Goal: Book appointment/travel/reservation

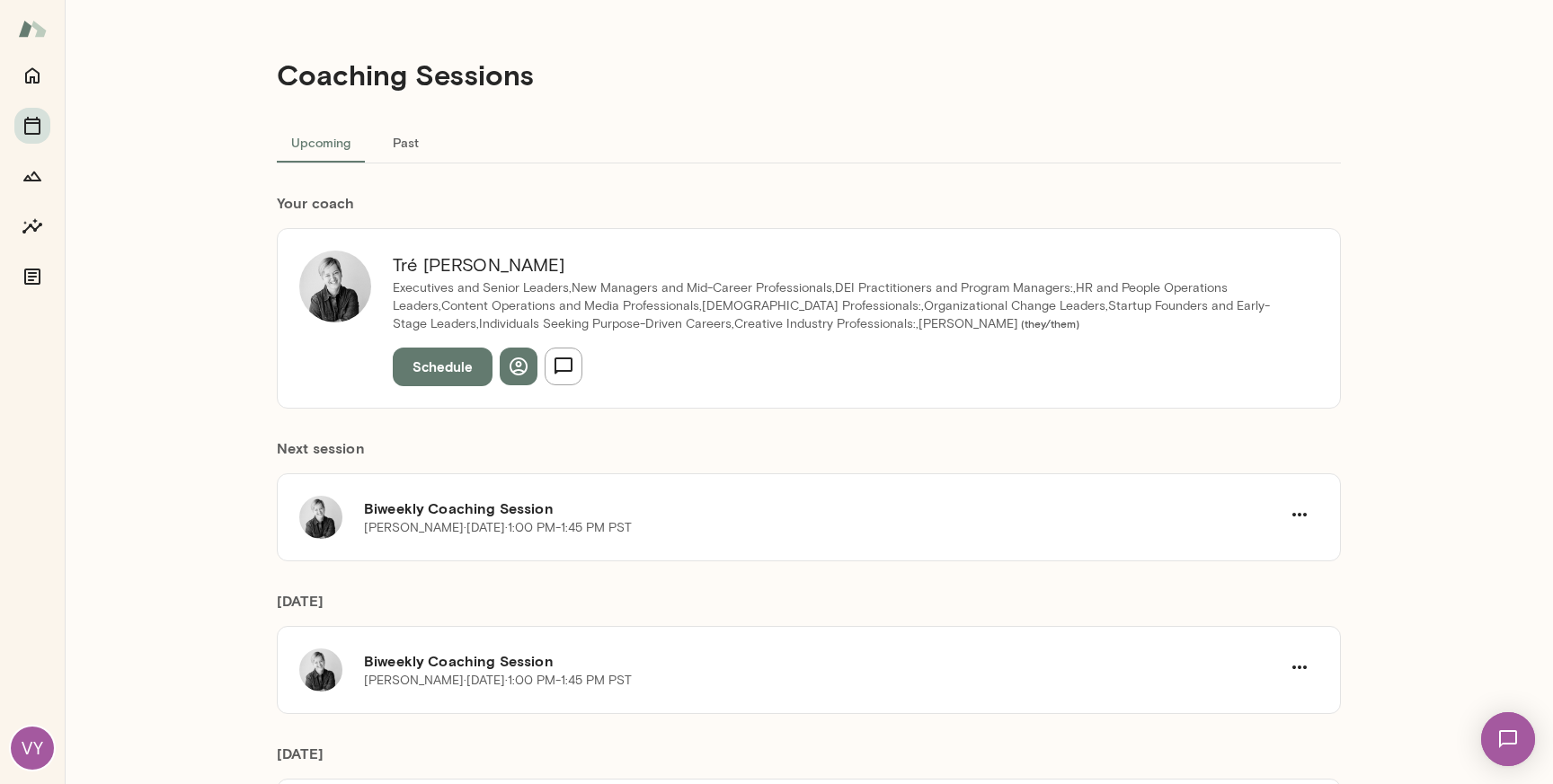
scroll to position [229, 0]
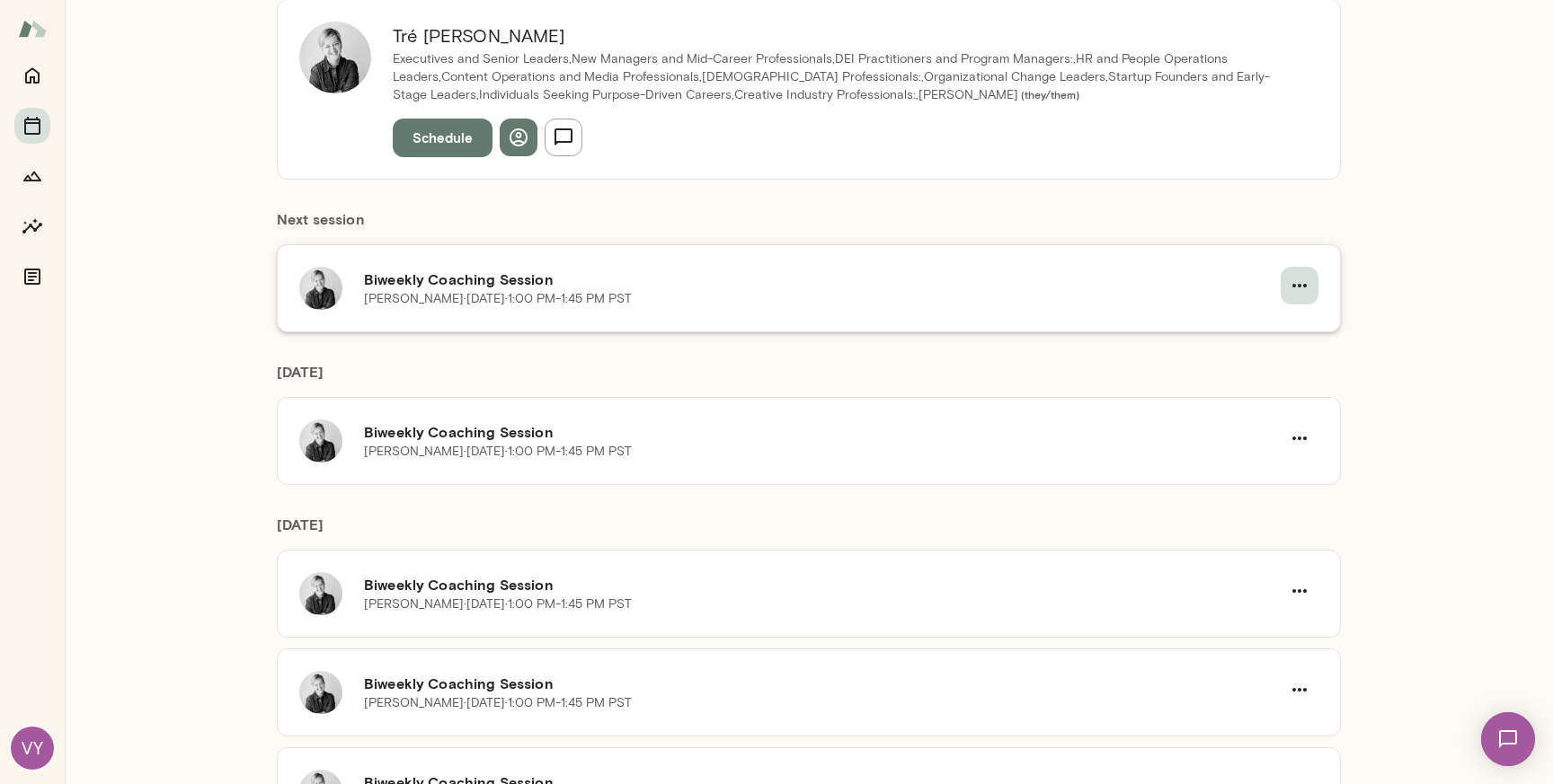
click at [1297, 287] on icon "button" at bounding box center [1299, 286] width 15 height 4
click at [1249, 364] on span "Cancel" at bounding box center [1261, 359] width 77 height 22
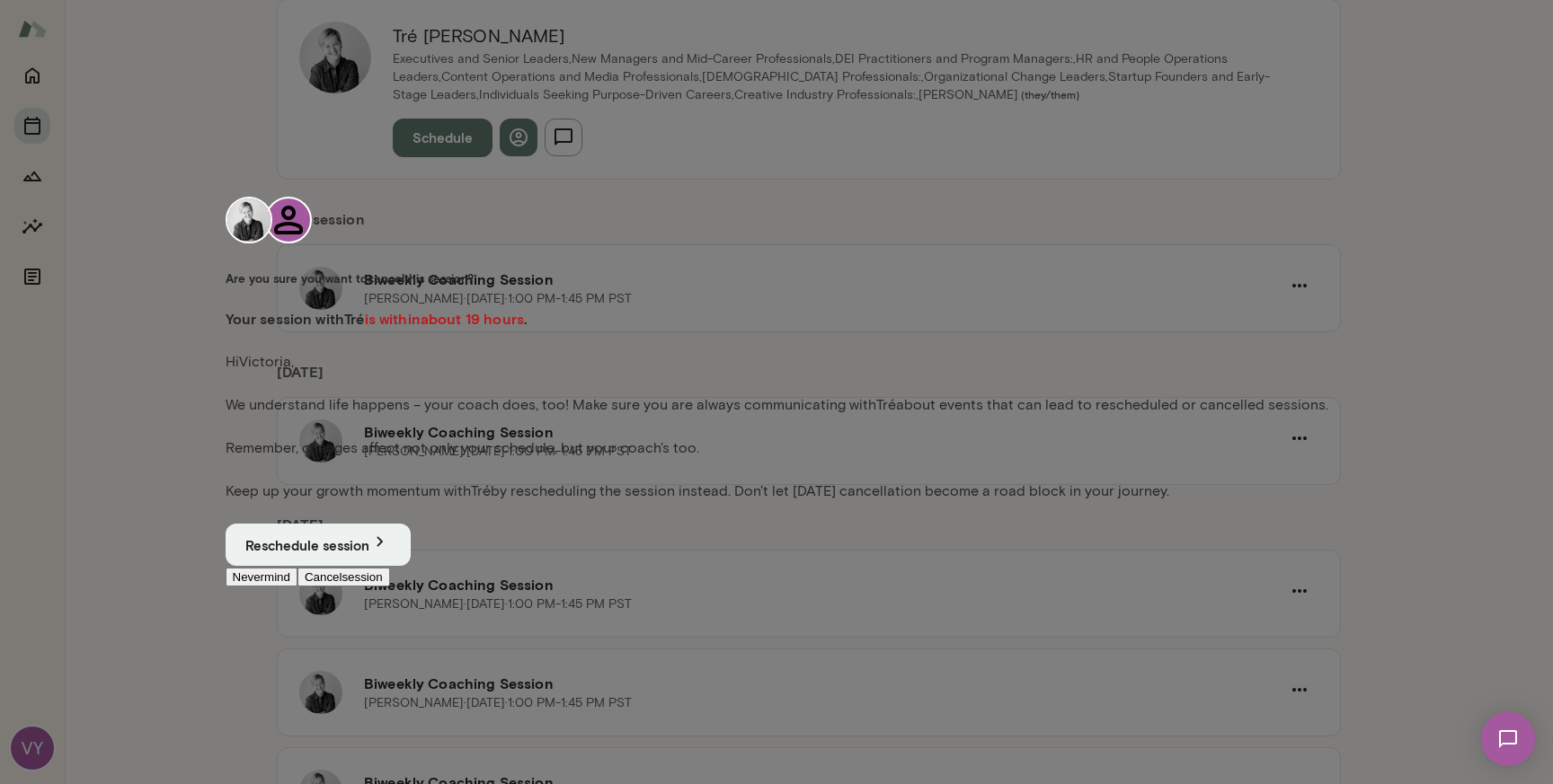
click at [390, 587] on button "Cancel session" at bounding box center [344, 577] width 93 height 19
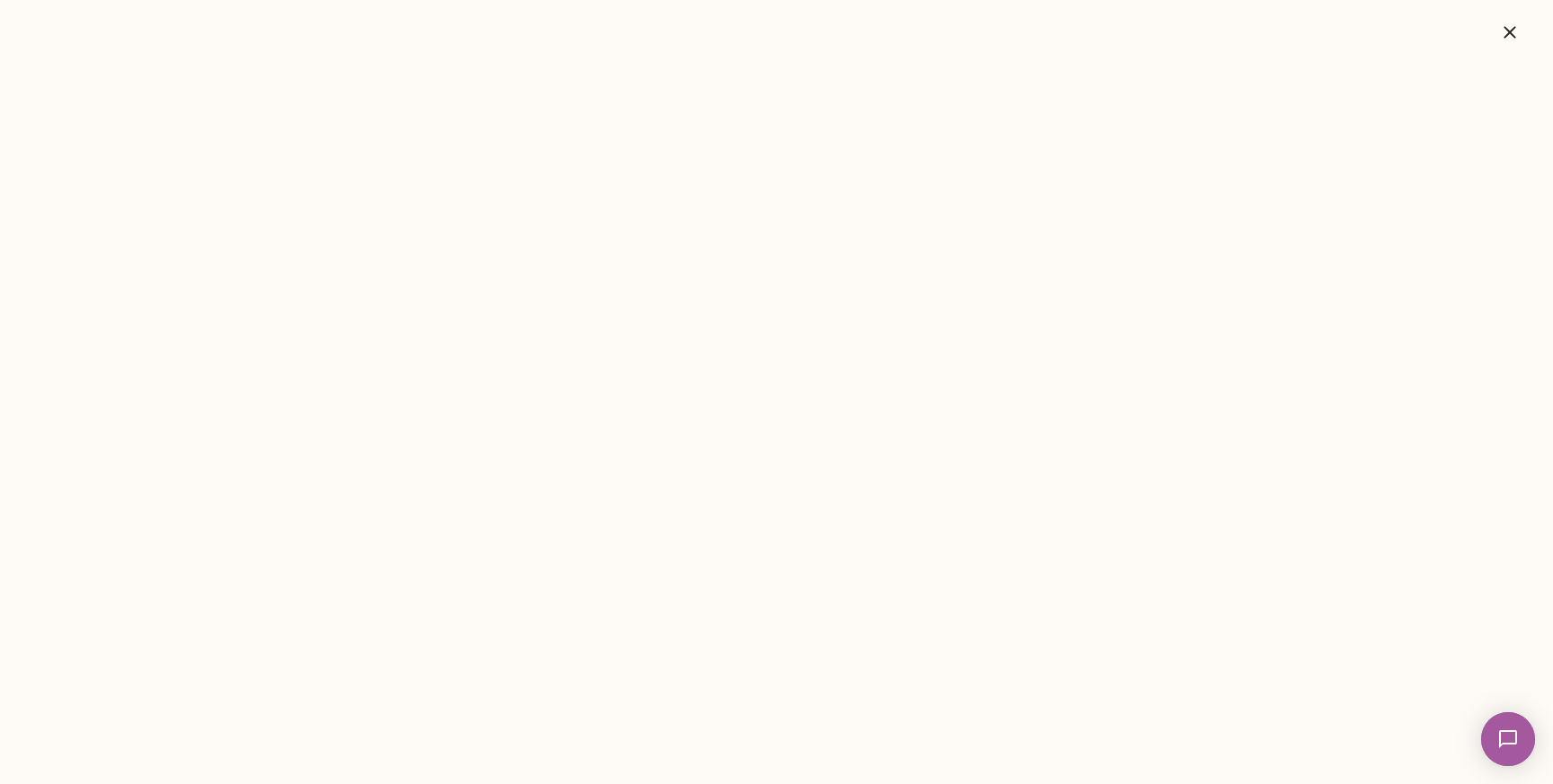
click at [1508, 31] on icon "button" at bounding box center [1511, 33] width 22 height 22
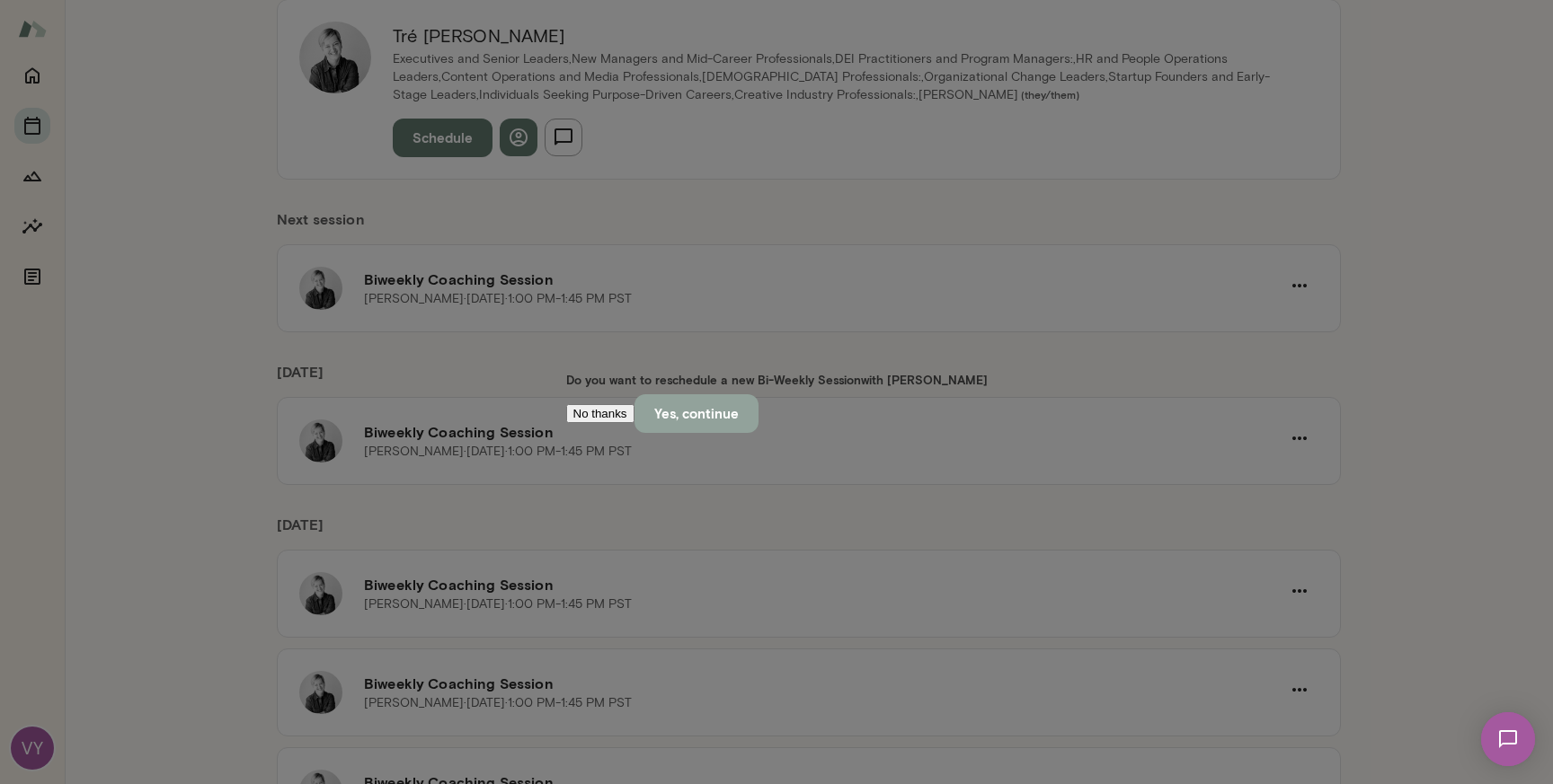
click at [759, 432] on button "Yes, continue" at bounding box center [697, 413] width 124 height 37
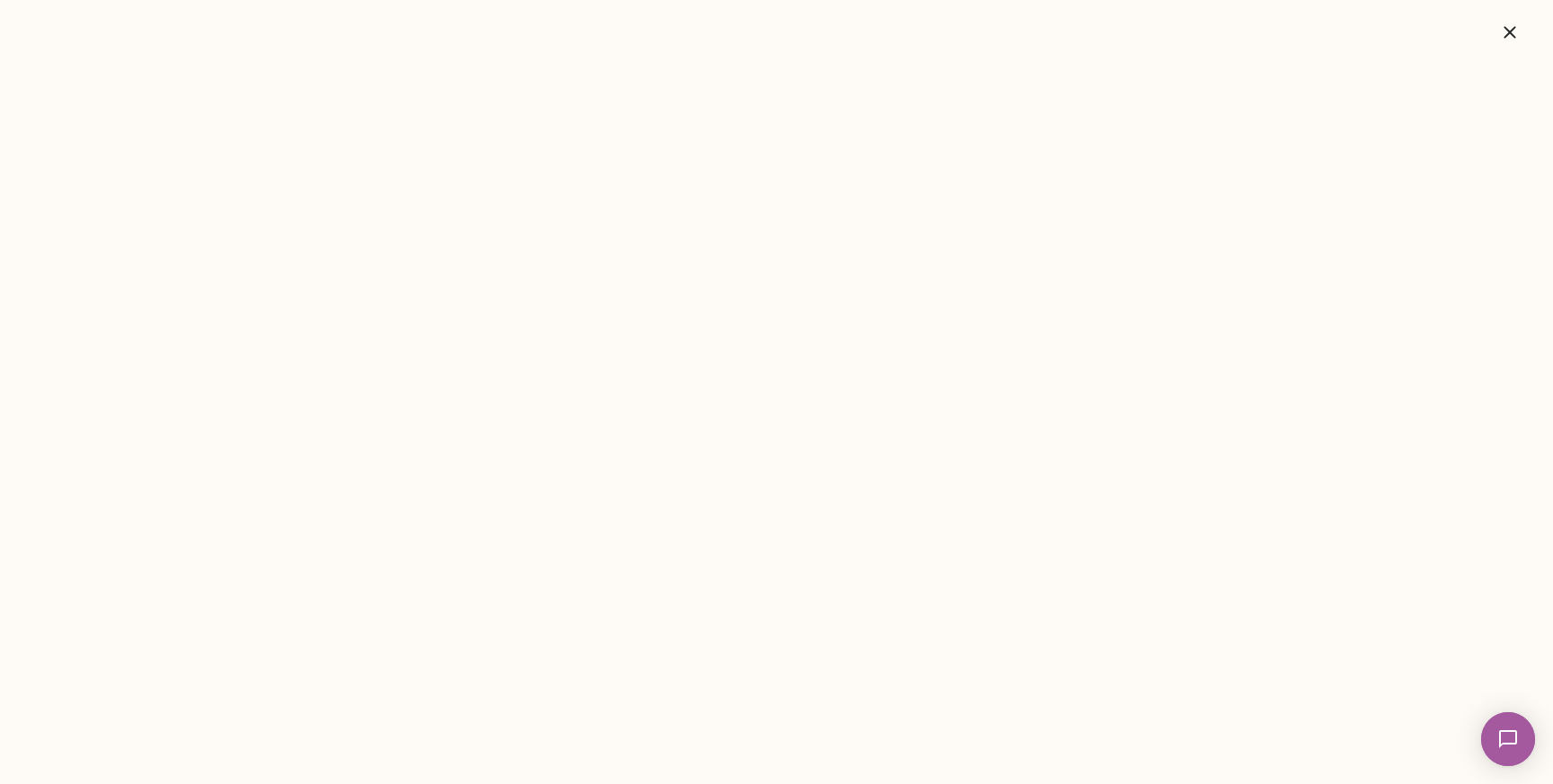
click at [1516, 36] on icon "button" at bounding box center [1511, 33] width 22 height 22
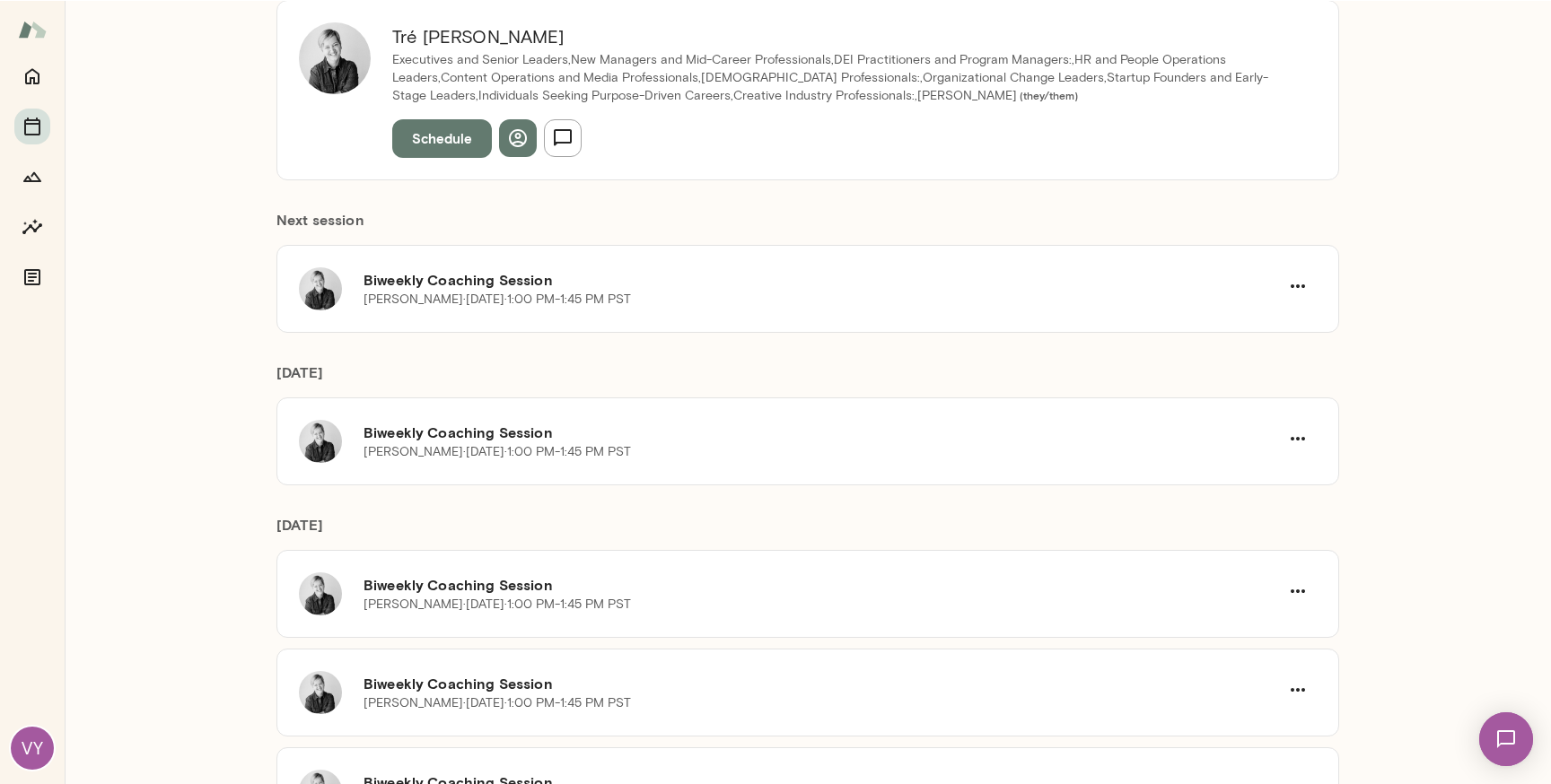
scroll to position [0, 0]
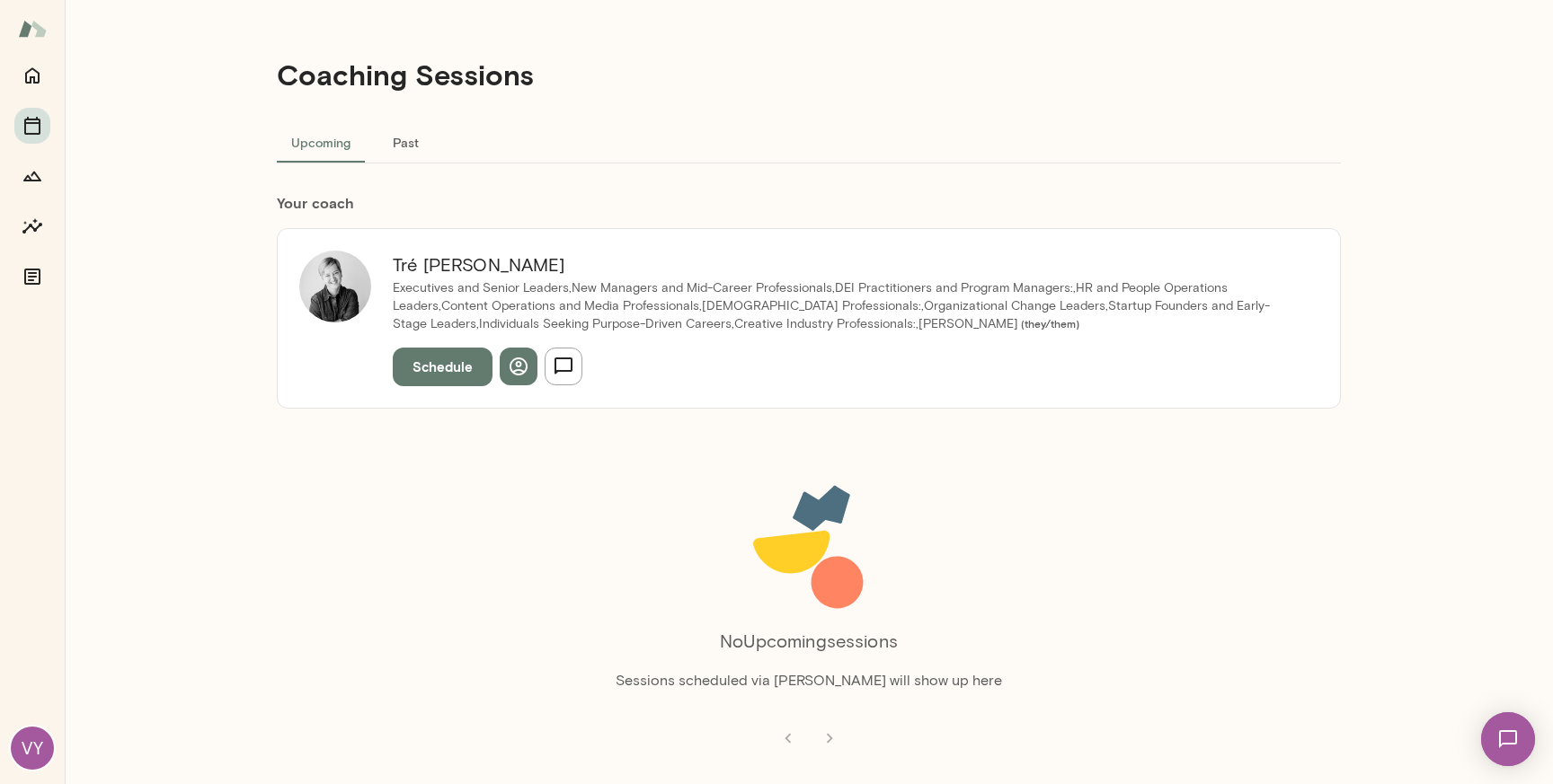
click at [428, 368] on button "Schedule" at bounding box center [442, 367] width 100 height 37
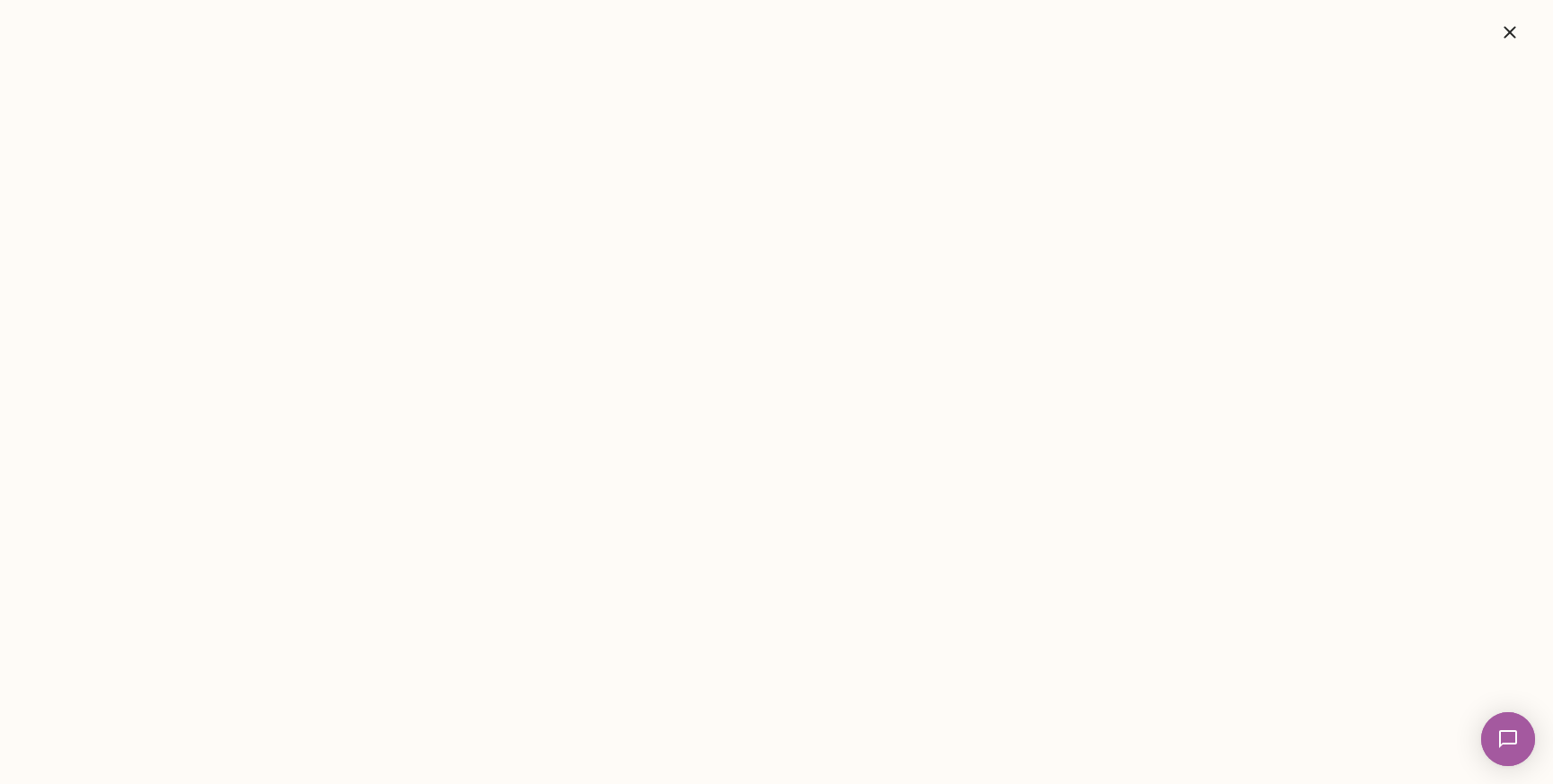
click at [1516, 29] on icon "button" at bounding box center [1511, 33] width 22 height 22
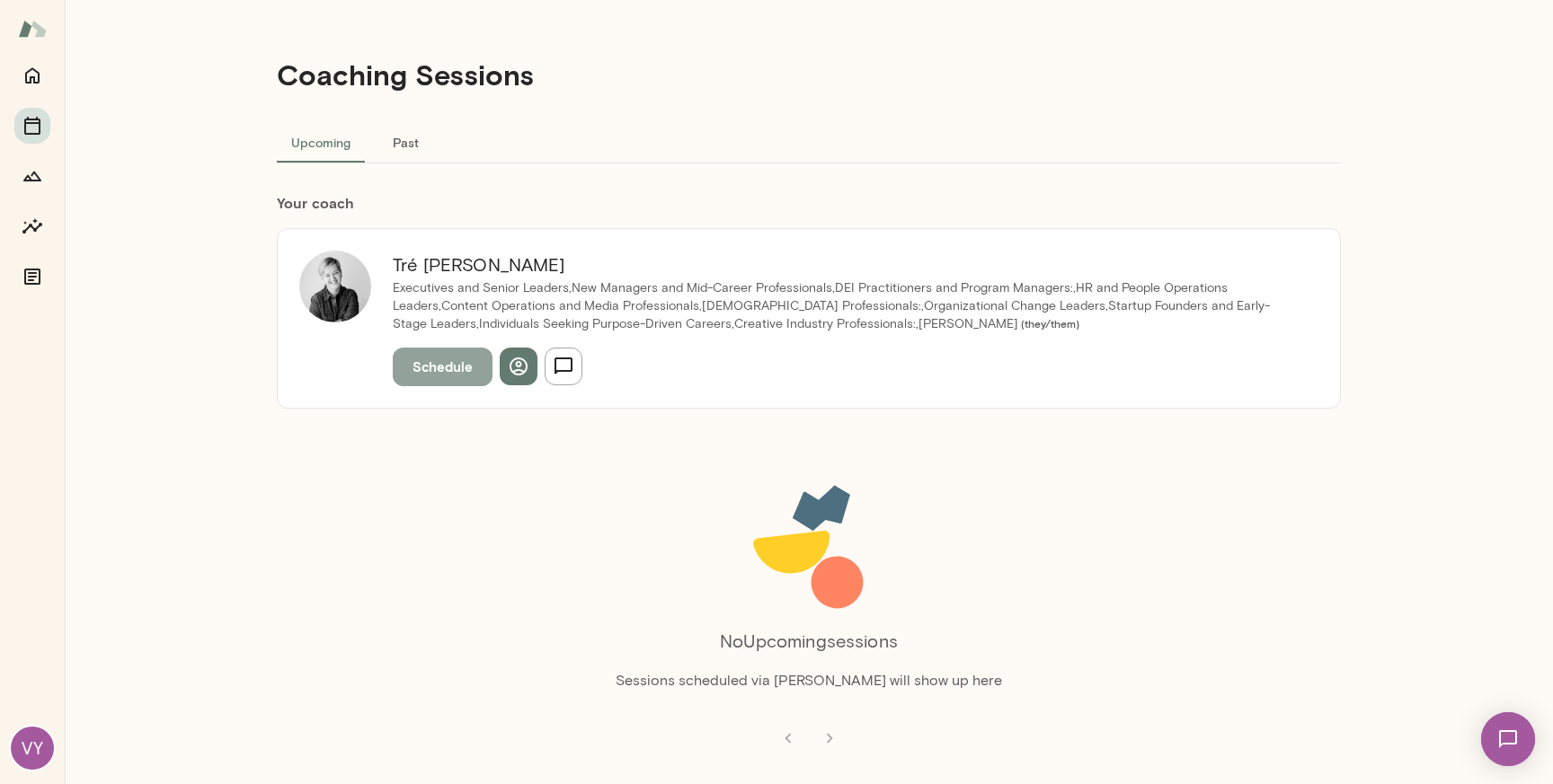
click at [456, 372] on button "Schedule" at bounding box center [442, 367] width 100 height 37
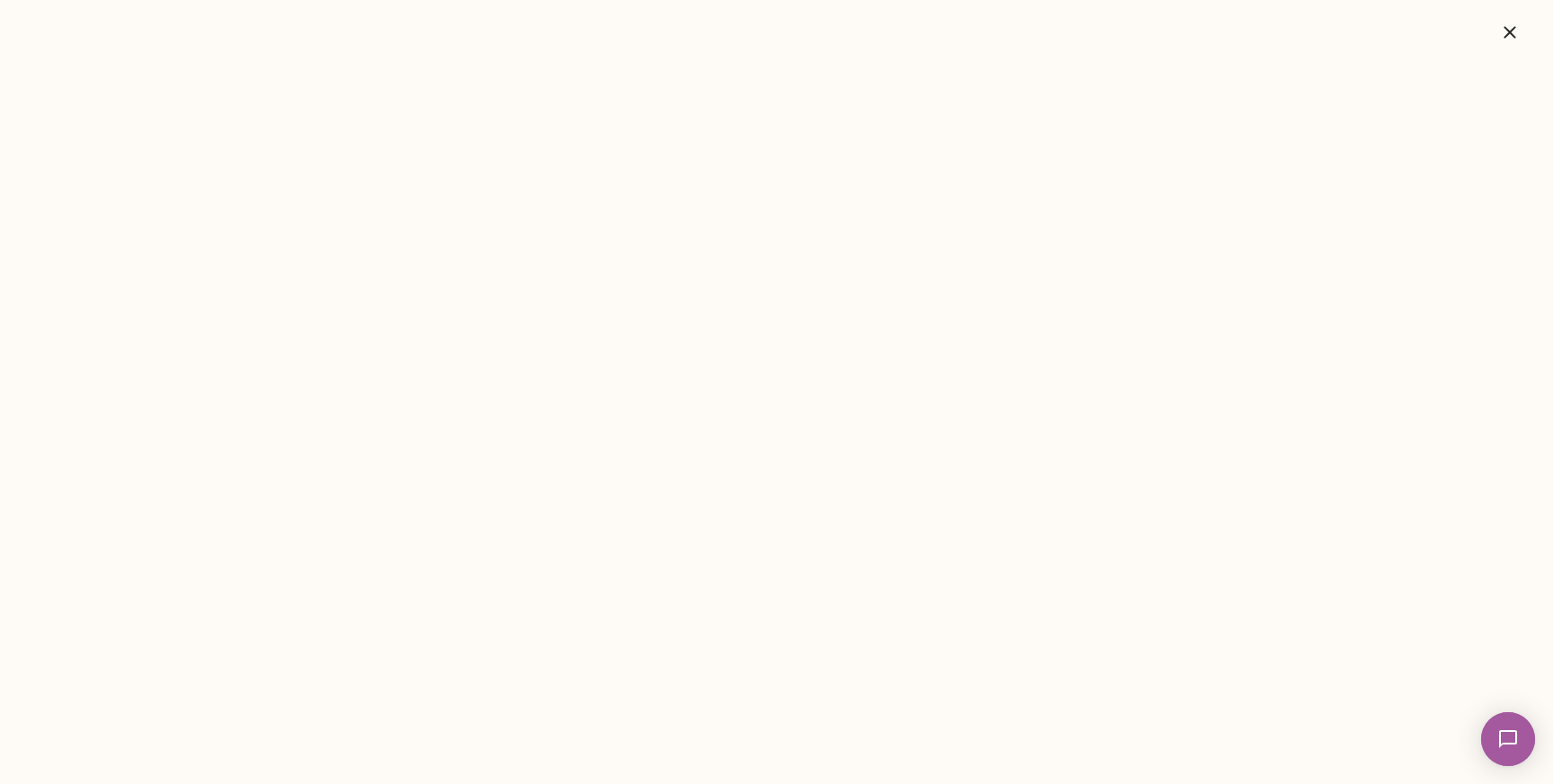
click at [1502, 29] on icon "button" at bounding box center [1511, 33] width 22 height 22
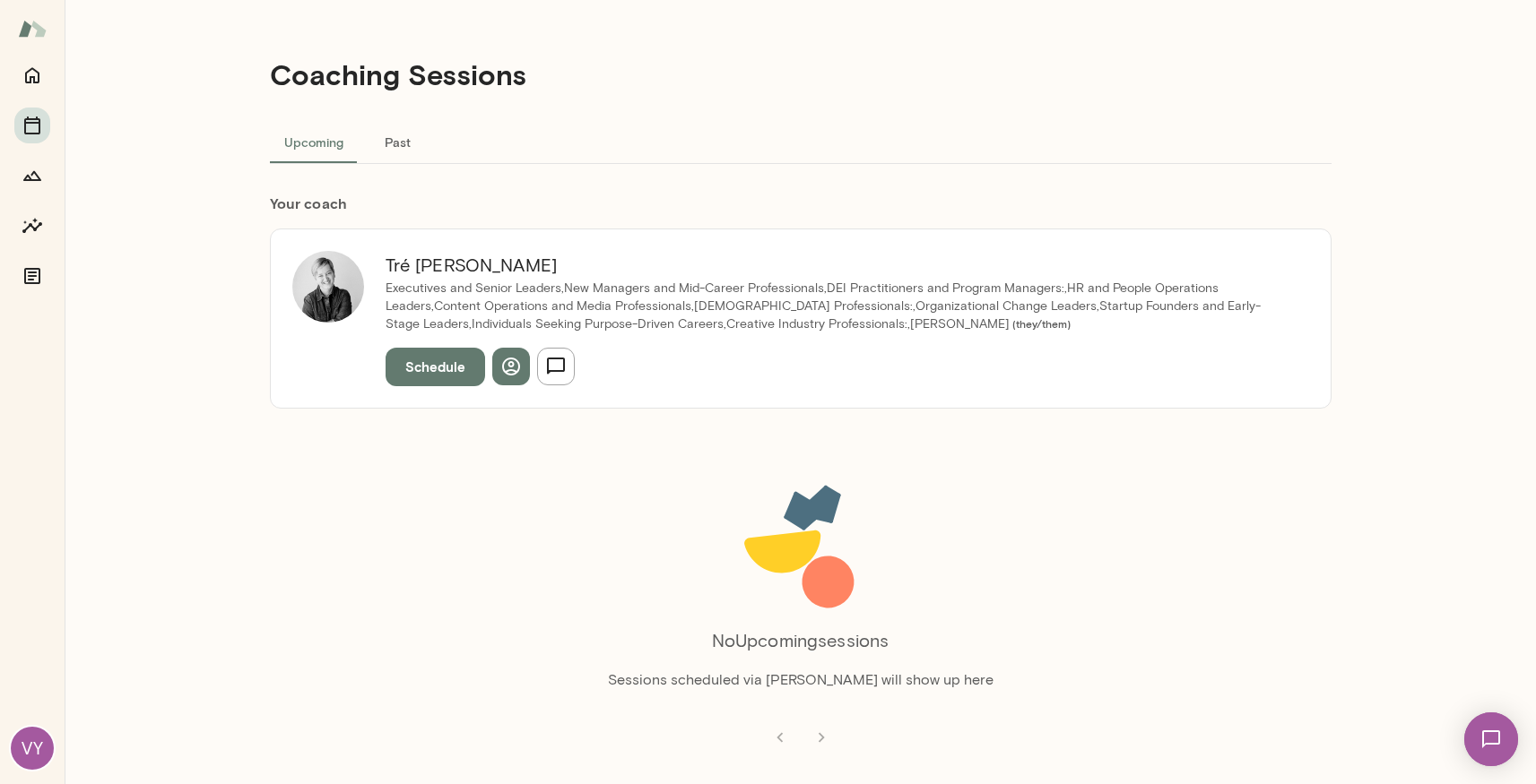
click at [428, 352] on button "Schedule" at bounding box center [435, 366] width 99 height 37
